Goal: Task Accomplishment & Management: Use online tool/utility

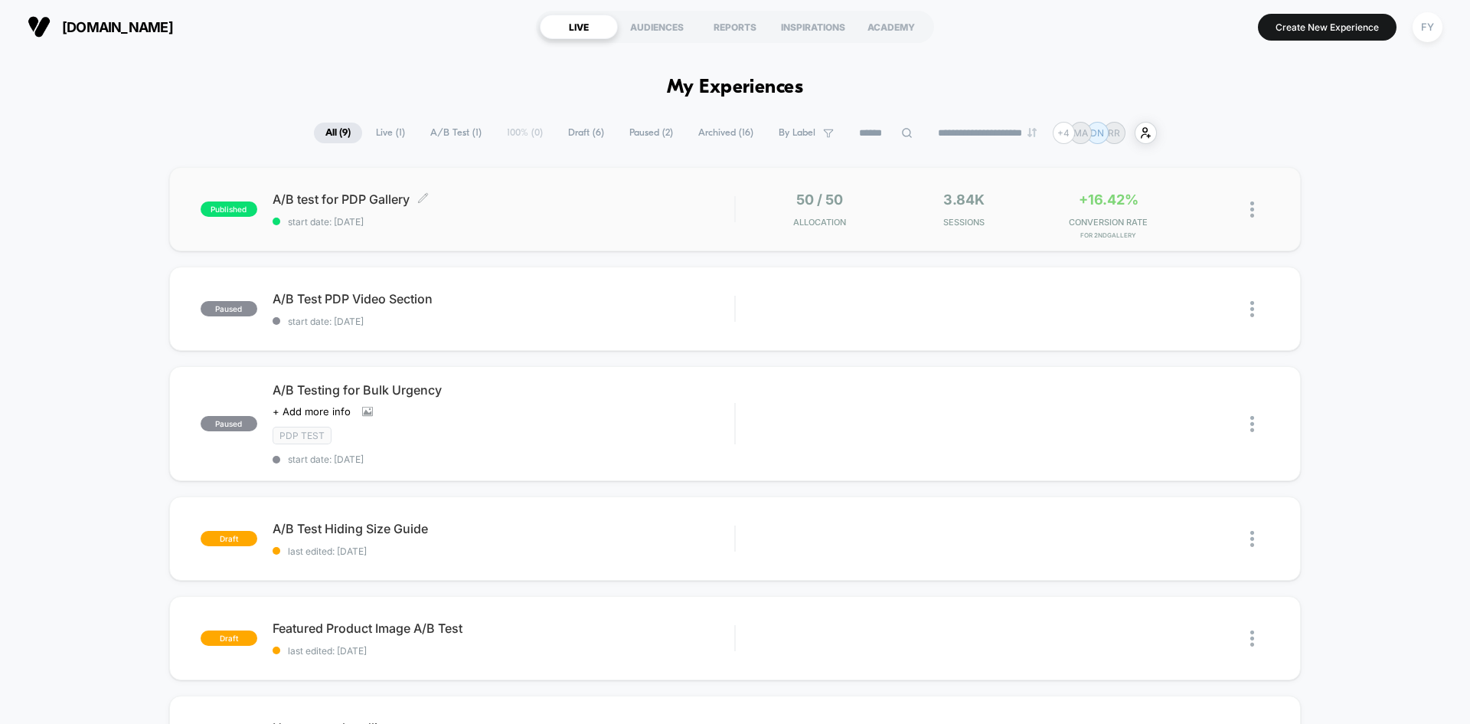
click at [608, 198] on span "A/B test for PDP Gallery Click to edit experience details" at bounding box center [504, 198] width 462 height 15
